Goal: Task Accomplishment & Management: Use online tool/utility

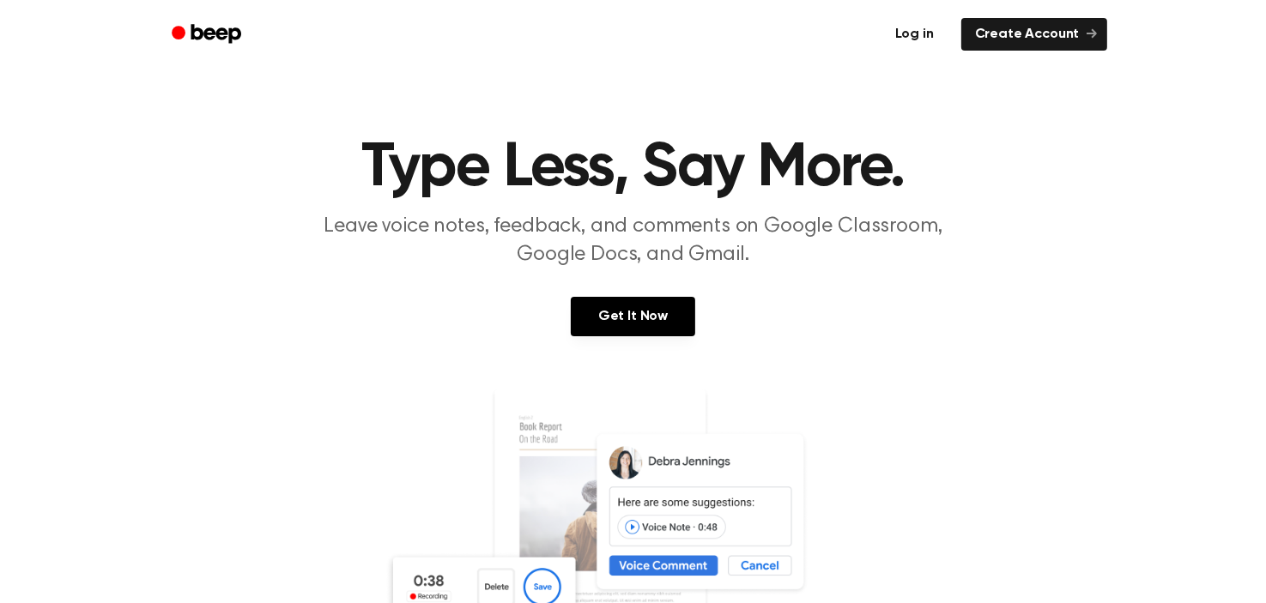
click at [924, 43] on link "Log in" at bounding box center [914, 34] width 73 height 39
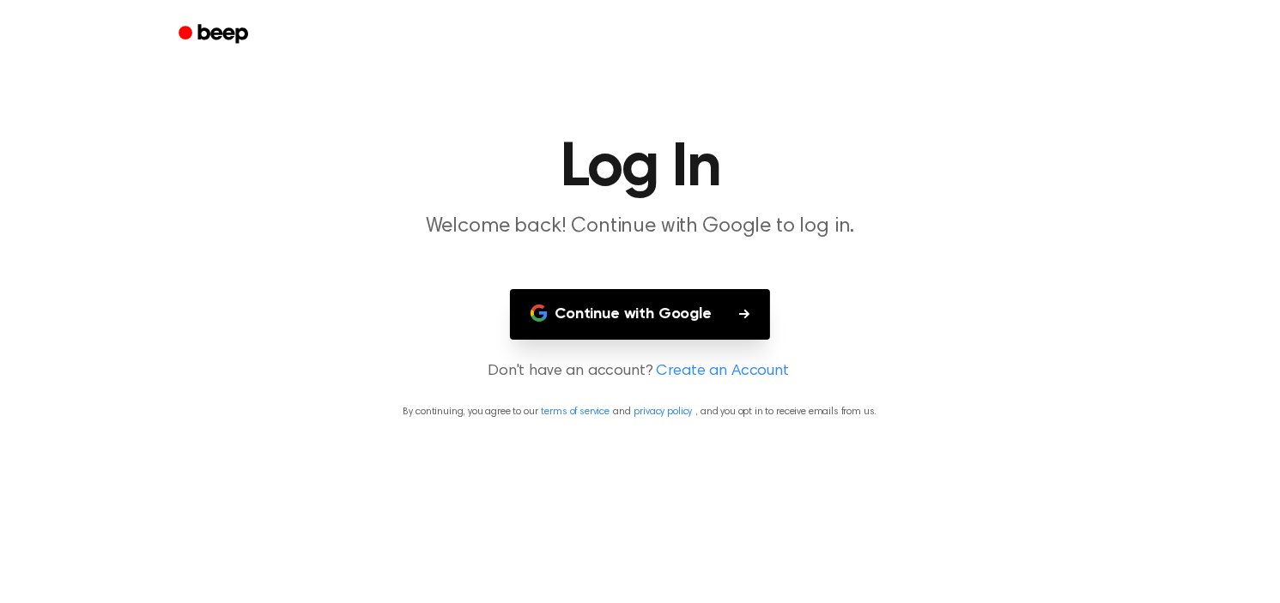
click at [689, 308] on button "Continue with Google" at bounding box center [640, 314] width 260 height 51
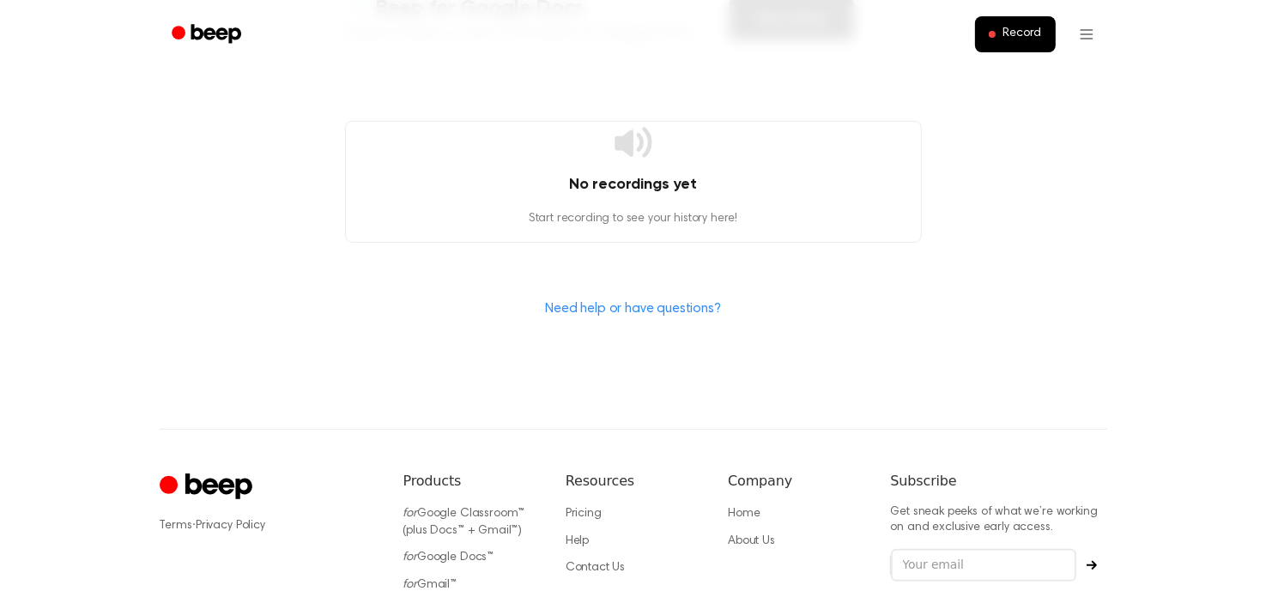
scroll to position [172, 0]
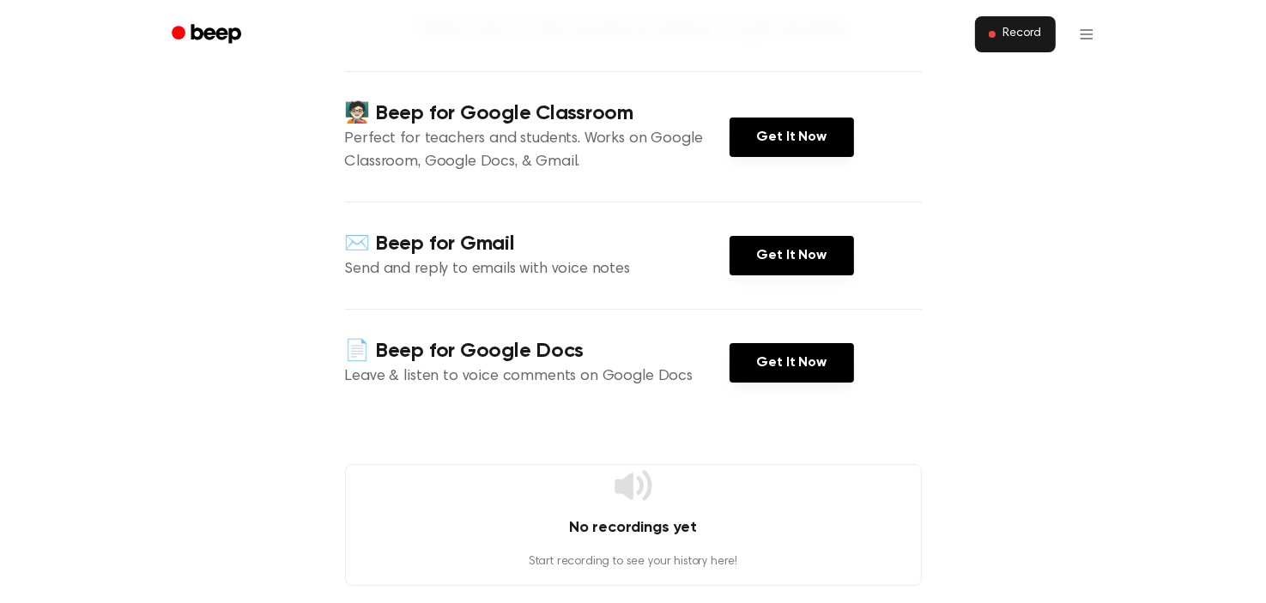
click at [1032, 40] on span "Record" at bounding box center [1022, 34] width 39 height 15
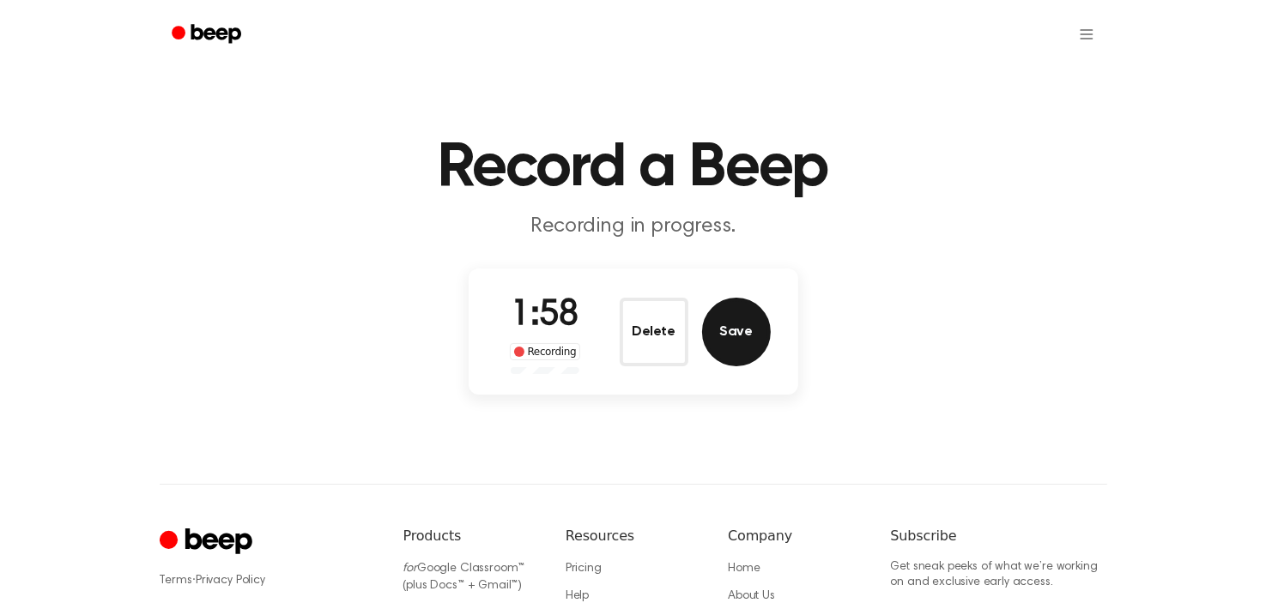
click at [718, 324] on button "Save" at bounding box center [736, 332] width 69 height 69
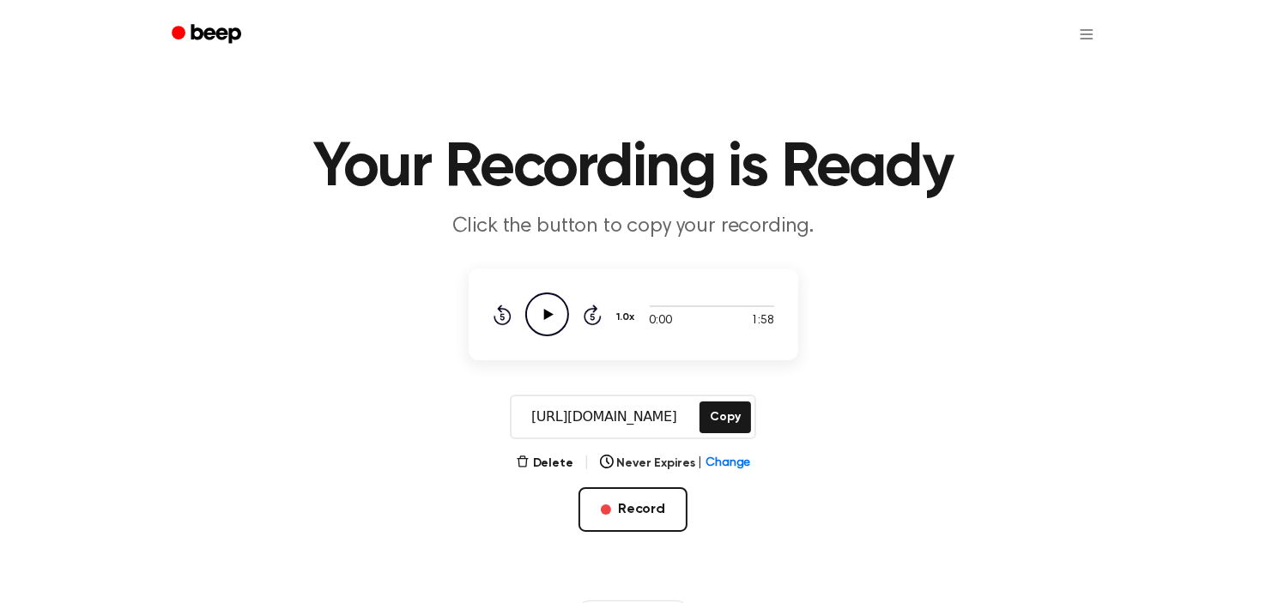
click at [561, 308] on icon "Play Audio" at bounding box center [547, 315] width 44 height 44
click at [932, 409] on div "[URL][DOMAIN_NAME] Copy" at bounding box center [633, 417] width 1225 height 45
click at [560, 309] on icon "Pause Audio" at bounding box center [547, 315] width 44 height 44
click at [1082, 42] on html "Your Recording is Ready Click the button to copy your recording. 0:19 1:58 1.0x…" at bounding box center [633, 518] width 1266 height 1037
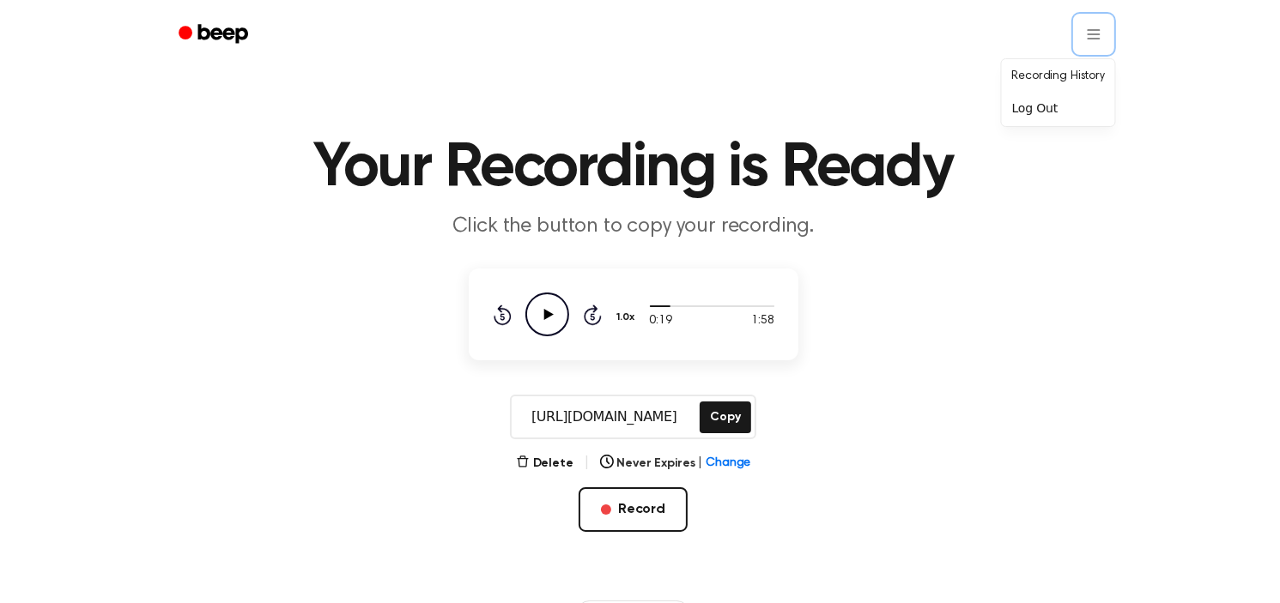
click at [972, 288] on html "Your Recording is Ready Click the button to copy your recording. 0:19 1:58 1.0x…" at bounding box center [640, 518] width 1280 height 1037
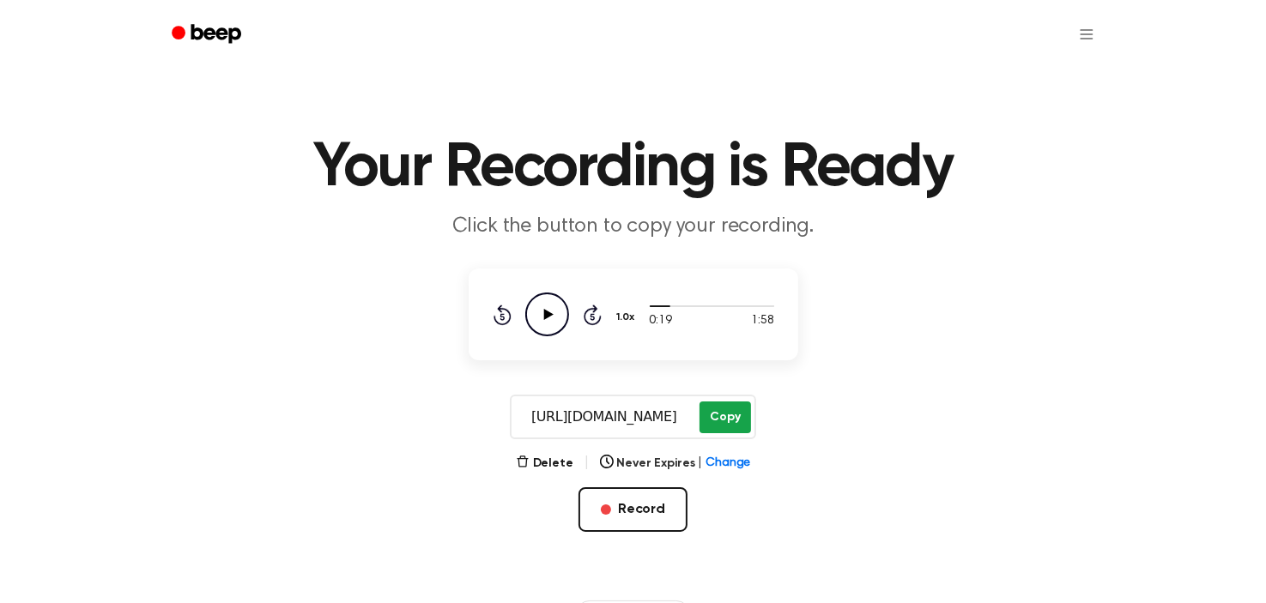
click at [706, 421] on button "Copy" at bounding box center [725, 418] width 51 height 32
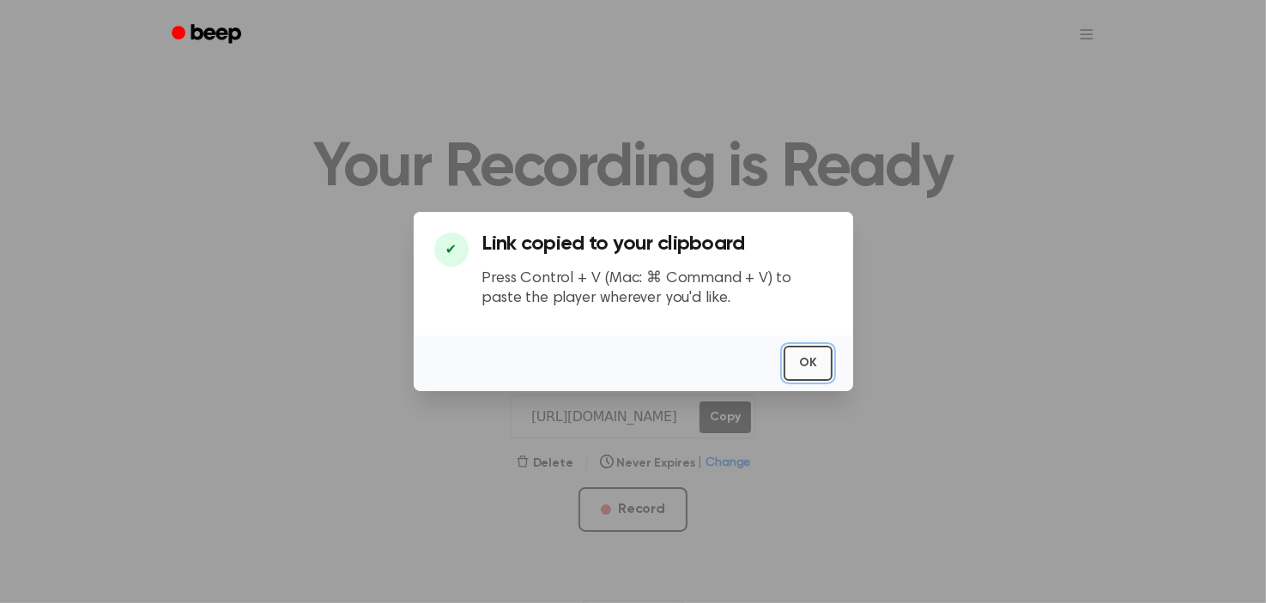
click at [809, 358] on button "OK" at bounding box center [808, 363] width 49 height 35
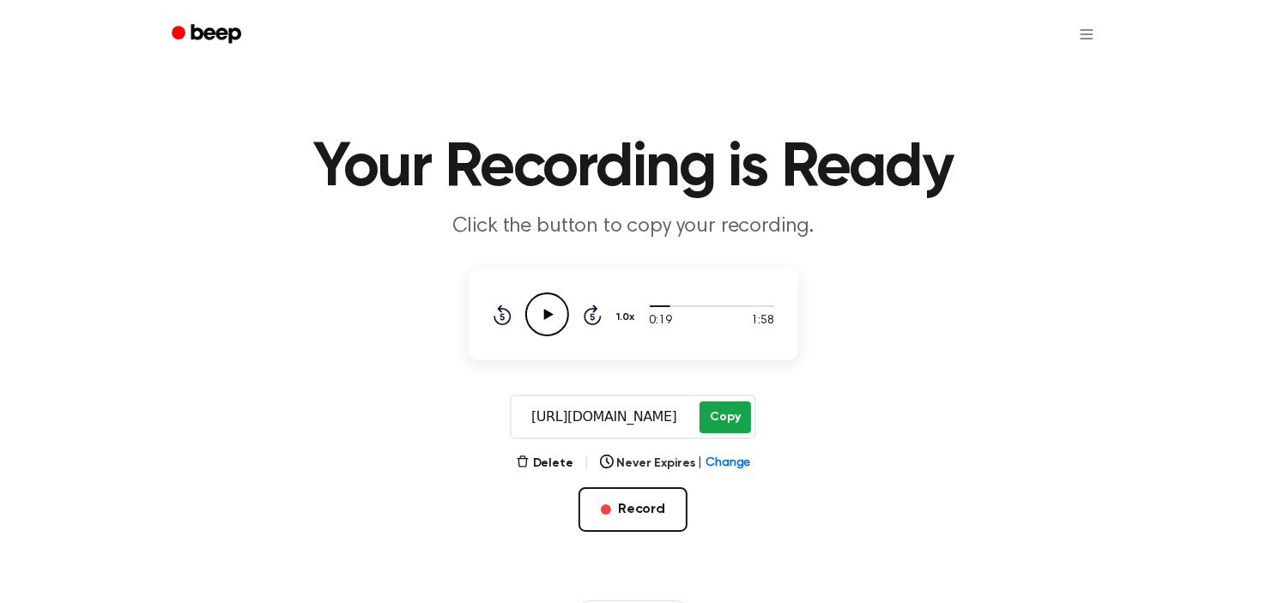
click at [730, 411] on button "Copy" at bounding box center [725, 418] width 51 height 32
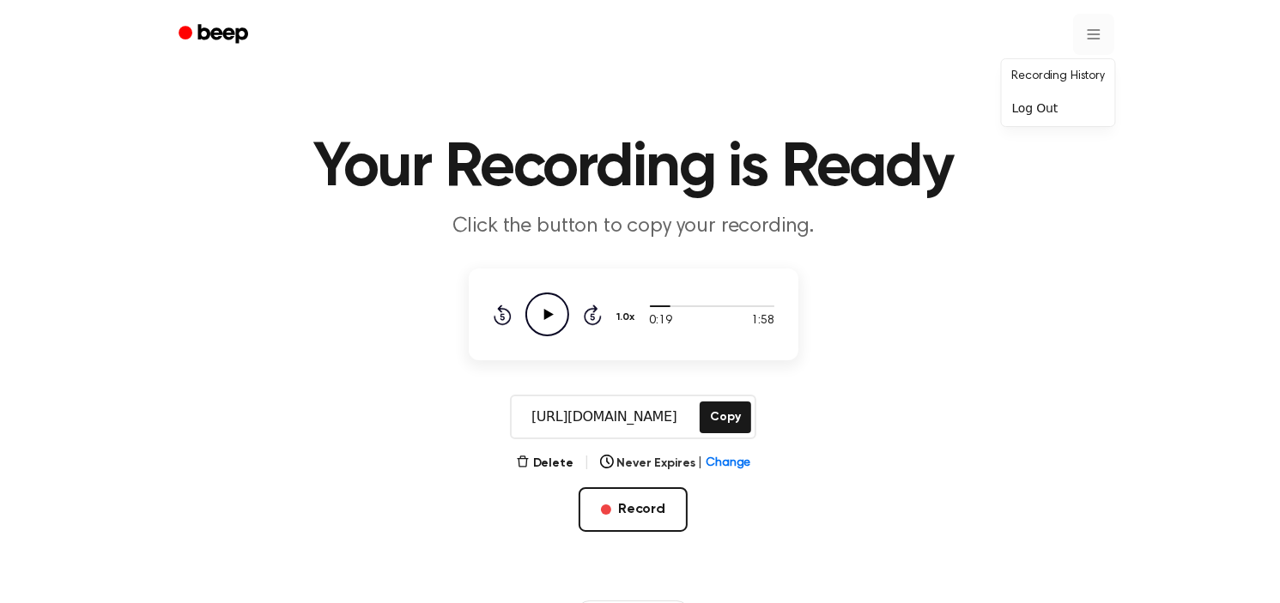
click at [1081, 30] on html "Your Recording is Ready Click the button to copy your recording. 0:19 1:58 1.0x…" at bounding box center [640, 518] width 1280 height 1037
click at [1072, 82] on link "Recording History" at bounding box center [1058, 77] width 106 height 28
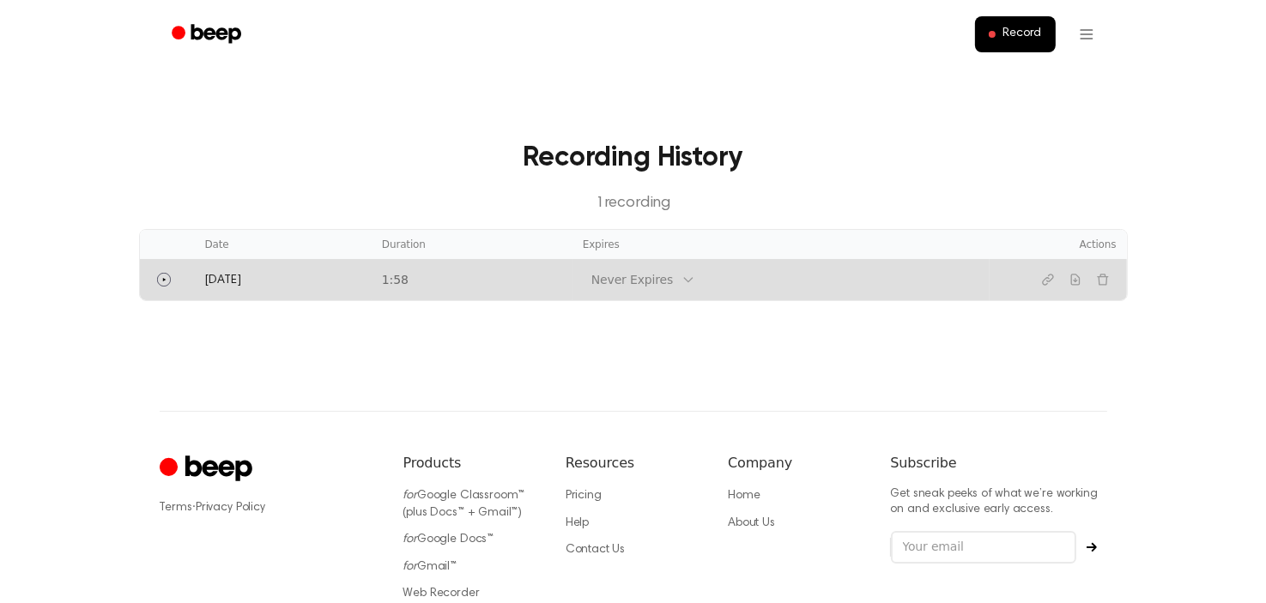
click at [685, 278] on icon at bounding box center [689, 280] width 8 height 4
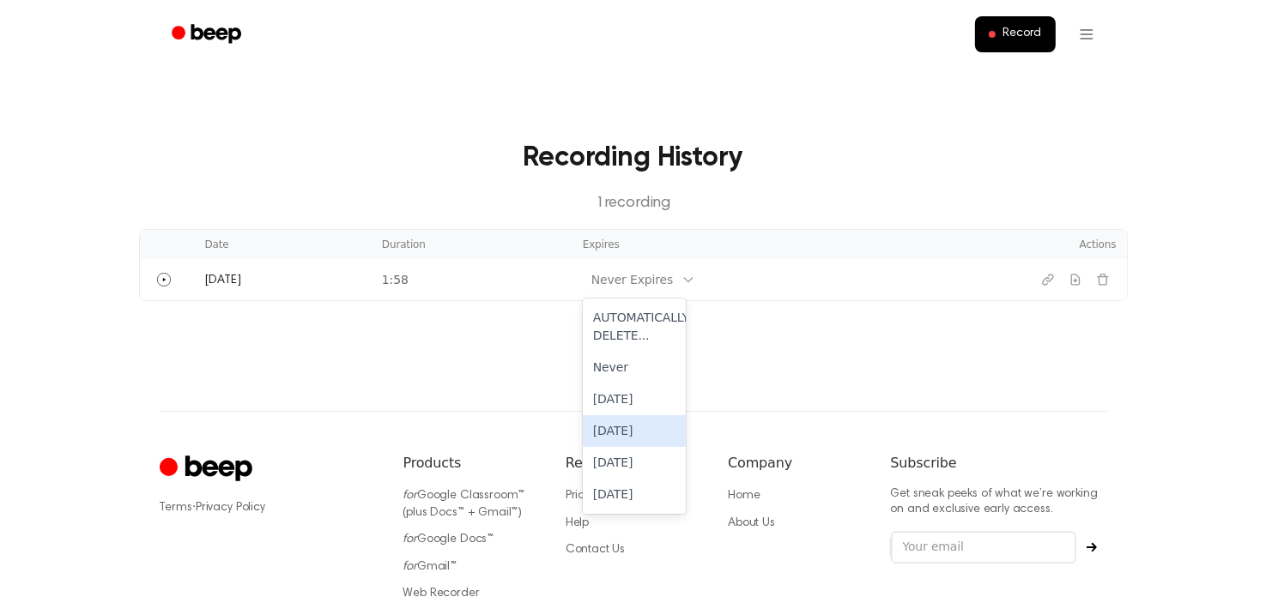
click at [904, 387] on main "Recording History 1 recording Date Duration Expires Actions [DATE] 1:58 6 resul…" at bounding box center [633, 205] width 1266 height 411
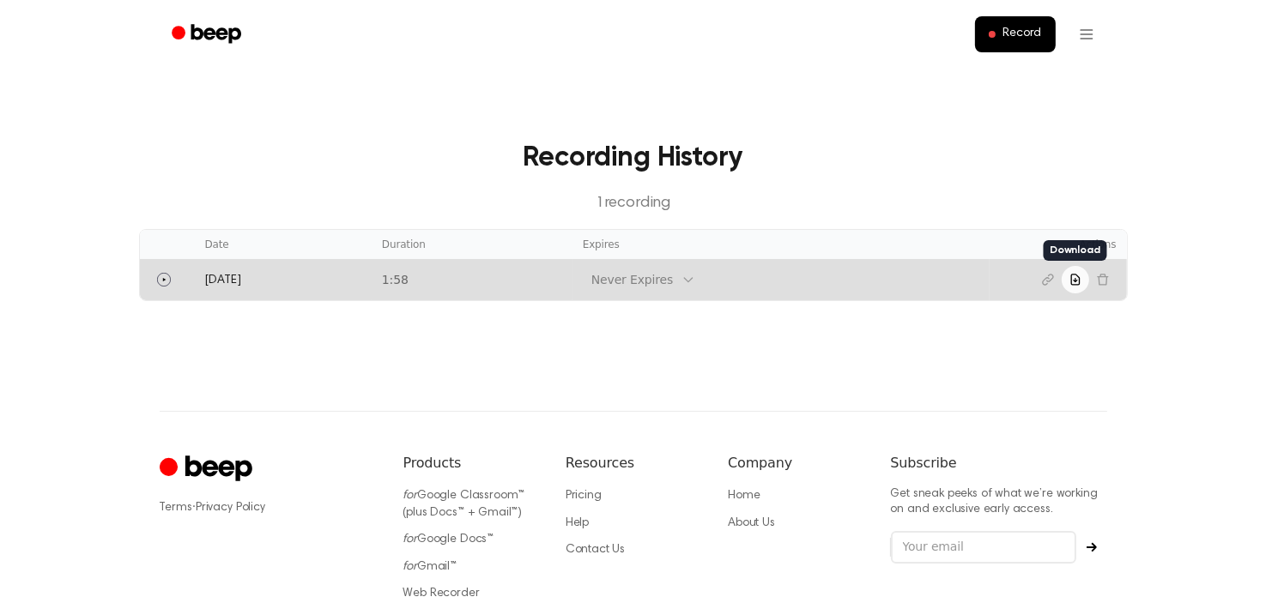
click at [1074, 277] on icon "Download recording" at bounding box center [1076, 280] width 14 height 14
